Goal: Information Seeking & Learning: Learn about a topic

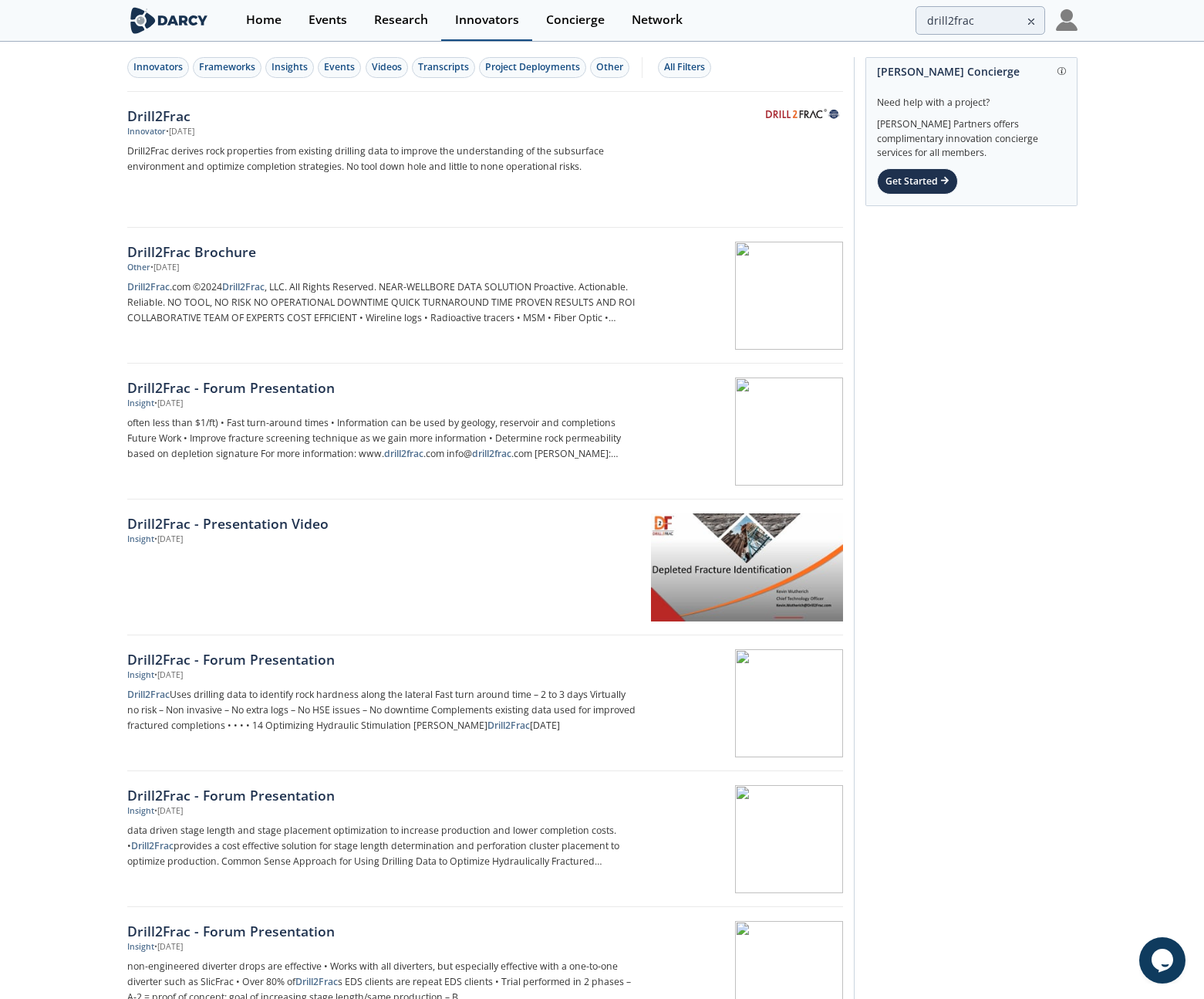
click at [507, 17] on div "Innovators" at bounding box center [487, 19] width 64 height 13
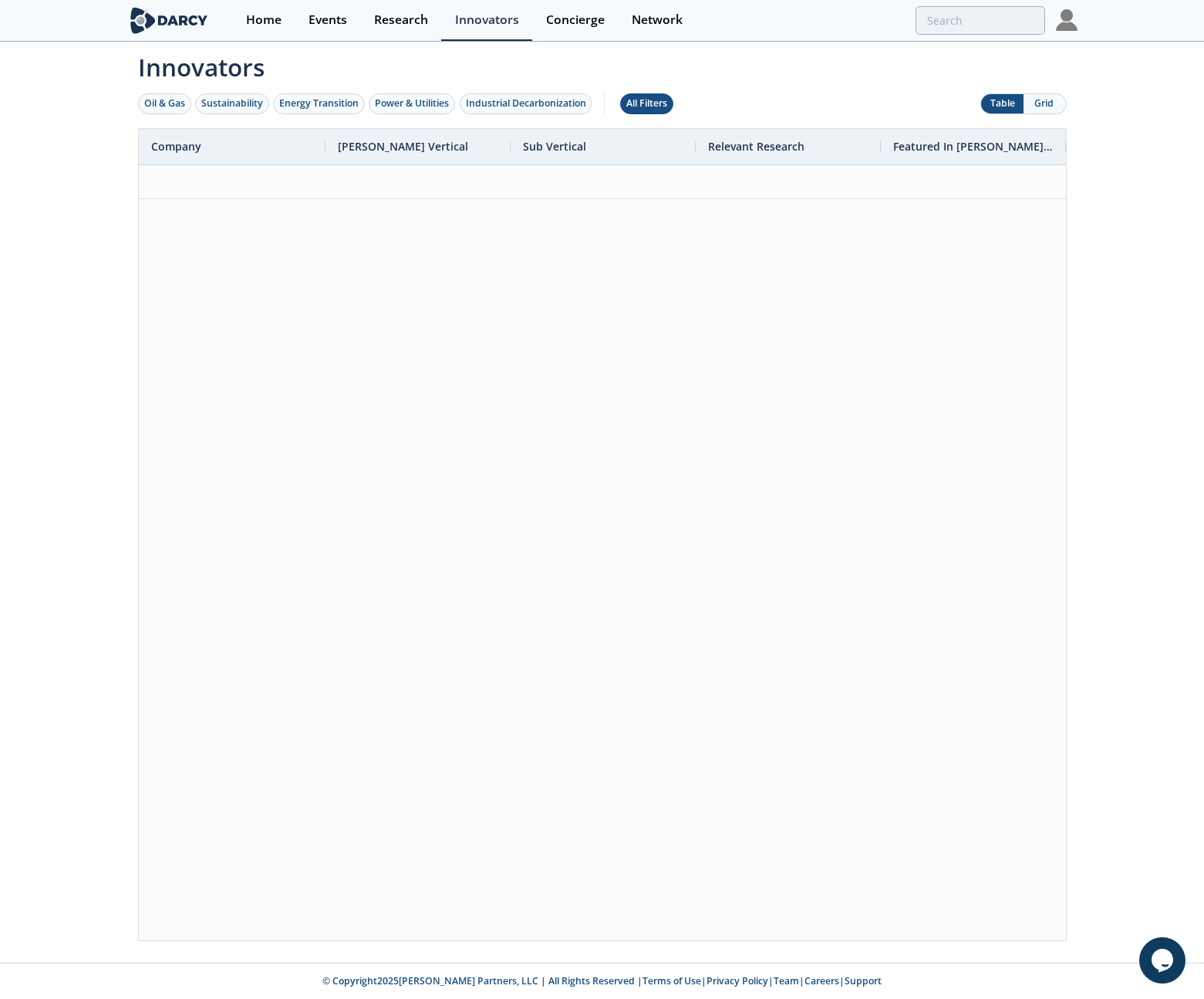
click at [663, 103] on div "All Filters" at bounding box center [647, 104] width 41 height 14
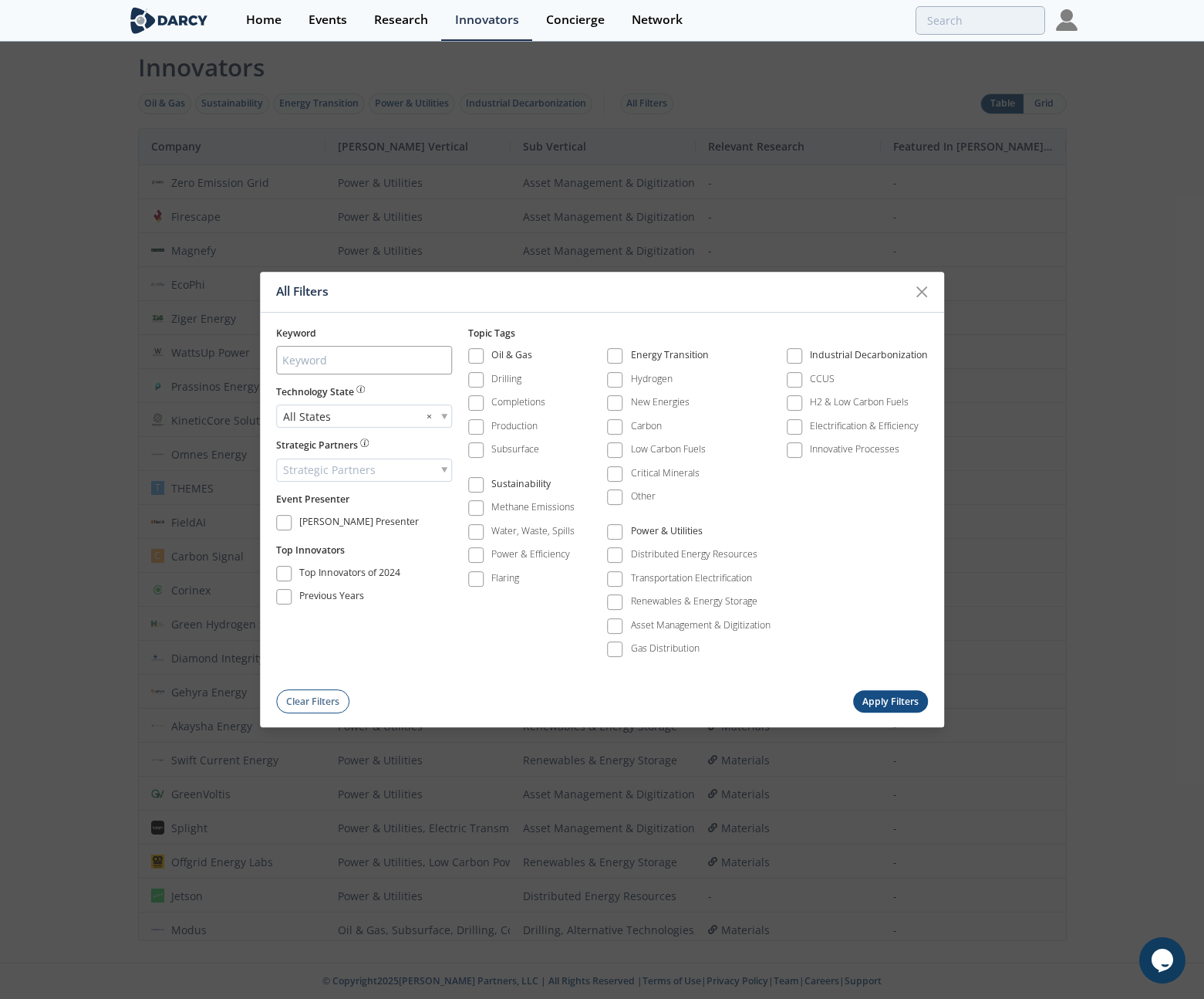
click at [275, 522] on div "Keyword Technology State All States × Strategic Partners Strategic Partners Eve…" at bounding box center [602, 513] width 685 height 400
click at [286, 523] on span at bounding box center [284, 522] width 11 height 11
click at [885, 713] on div "All Filters Keyword Technology State All States × Strategic Partners Strategic …" at bounding box center [602, 499] width 685 height 455
click at [883, 708] on button "Apply Filters" at bounding box center [891, 702] width 76 height 22
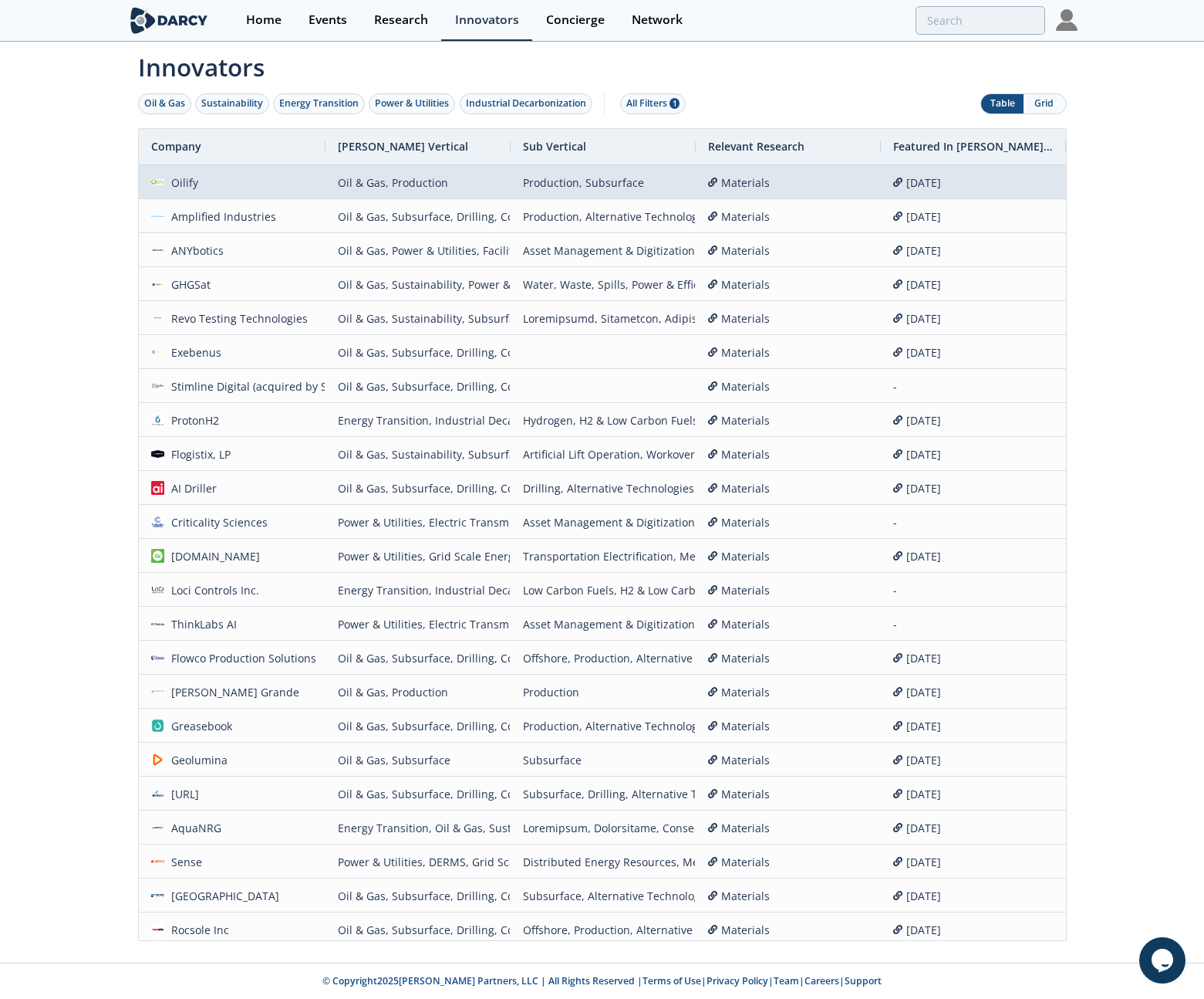
click at [178, 180] on div "Oilify" at bounding box center [181, 182] width 34 height 33
